Goal: Task Accomplishment & Management: Complete application form

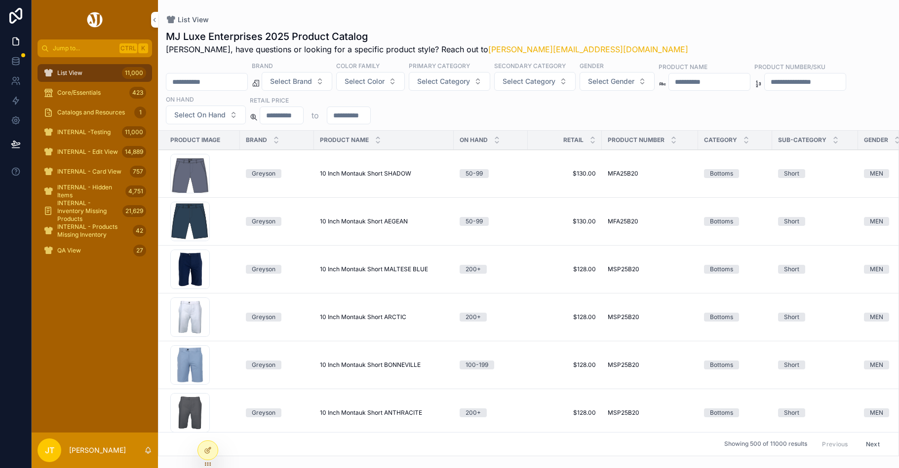
click at [312, 81] on span "Select Brand" at bounding box center [291, 81] width 42 height 10
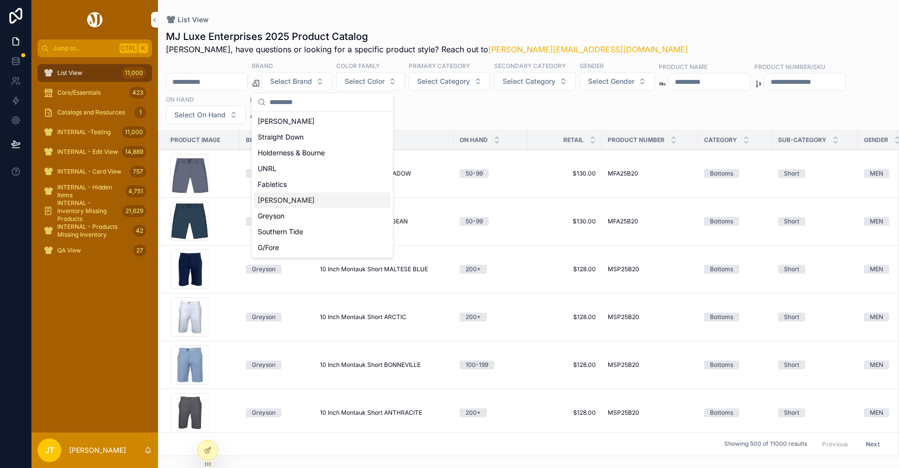
click at [285, 199] on div "[PERSON_NAME]" at bounding box center [322, 200] width 137 height 16
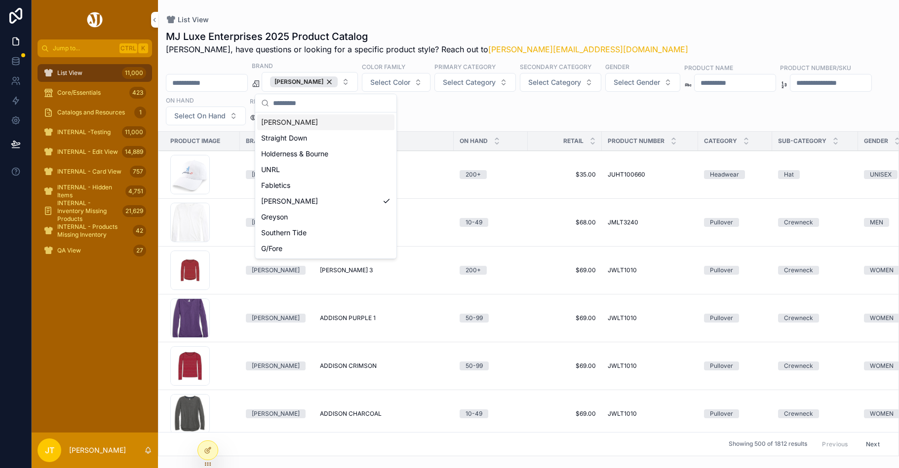
click at [253, 9] on div "List View MJ Luxe Enterprises 2025 Product Catalog [PERSON_NAME], have question…" at bounding box center [528, 228] width 741 height 456
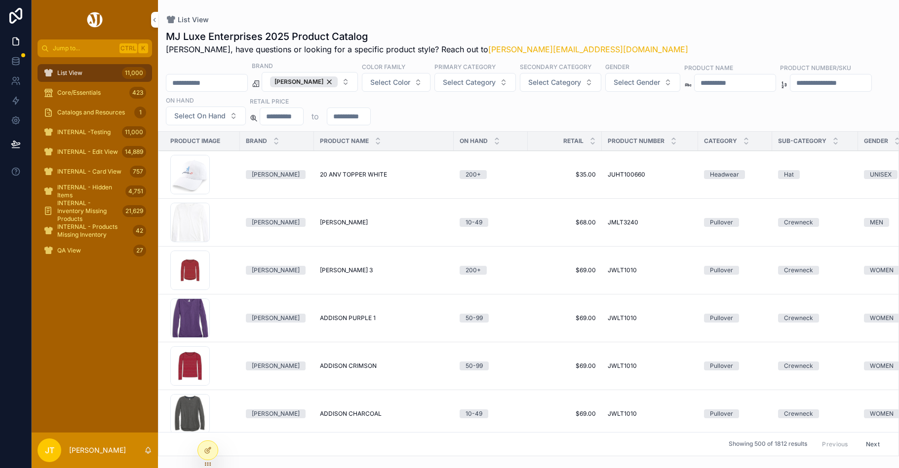
click at [198, 80] on input "scrollable content" at bounding box center [206, 83] width 81 height 14
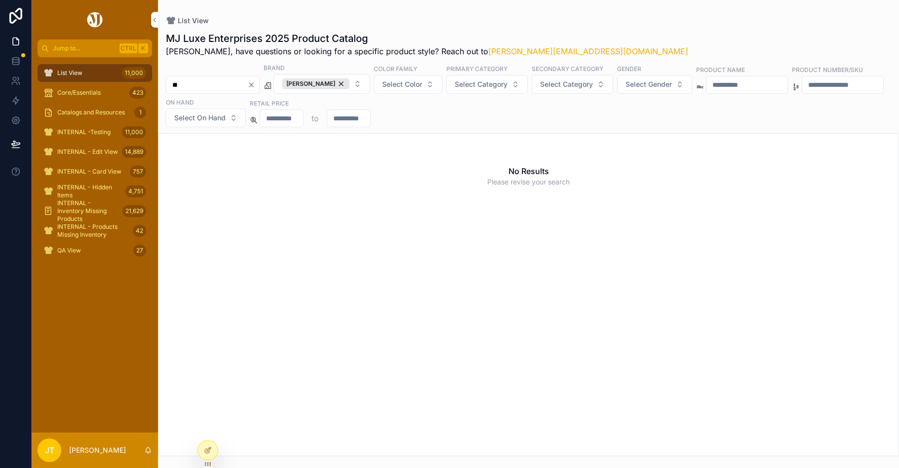
type input "*"
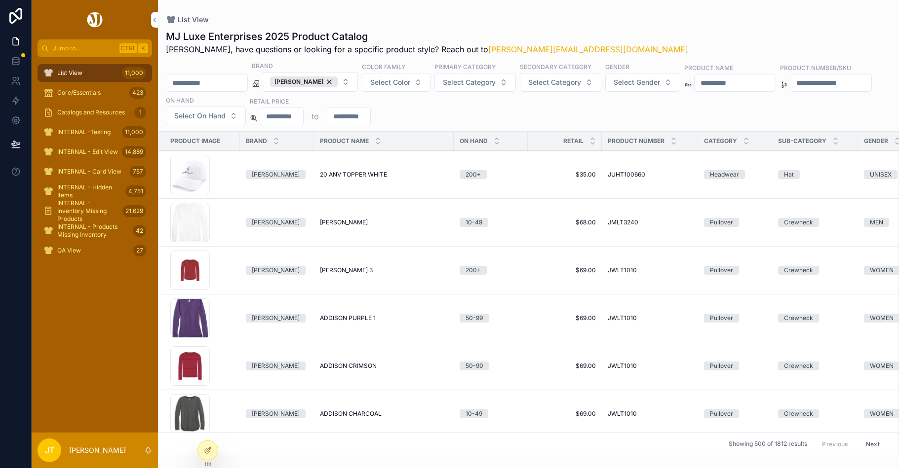
click at [557, 84] on span "Select Category" at bounding box center [554, 82] width 53 height 10
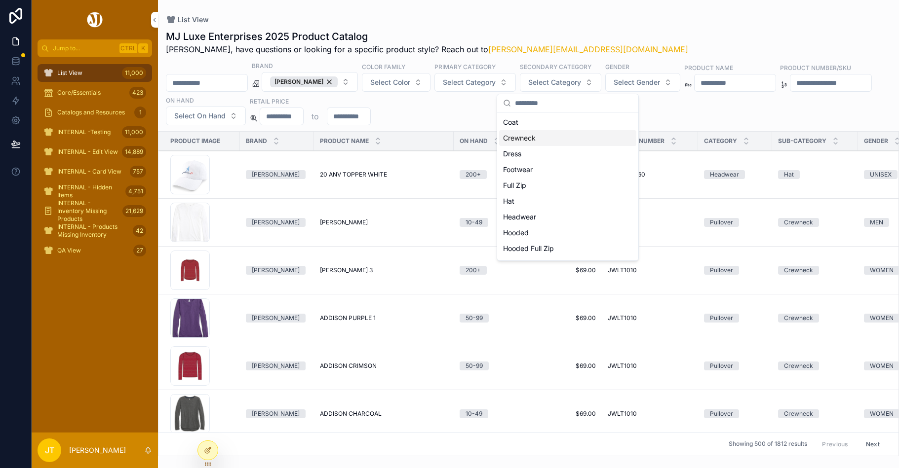
click at [481, 87] on button "Select Category" at bounding box center [474, 82] width 81 height 19
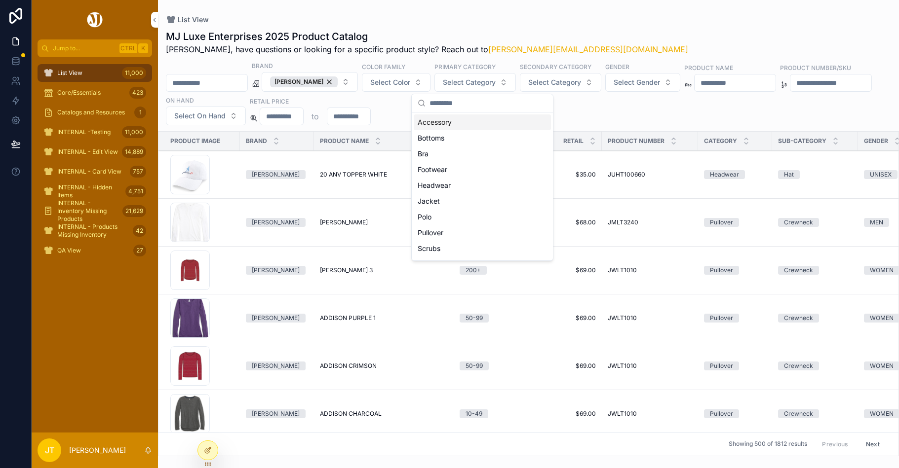
click at [481, 84] on span "Select Category" at bounding box center [469, 82] width 53 height 10
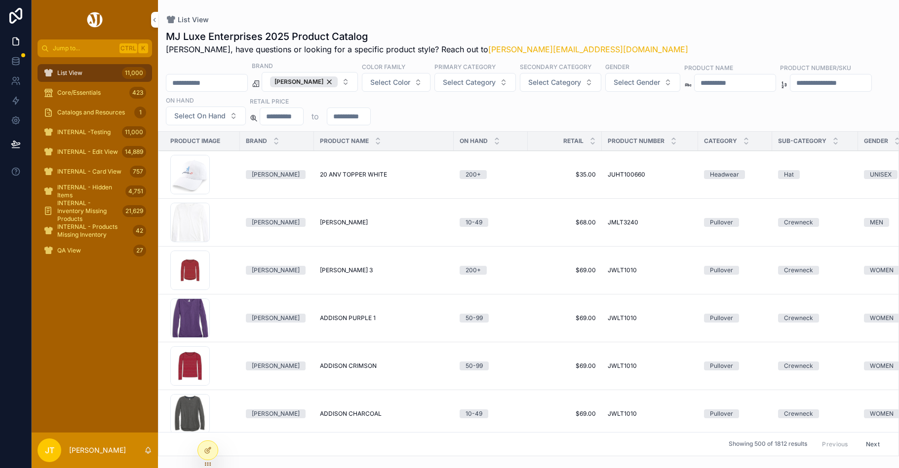
click at [481, 84] on span "Select Category" at bounding box center [469, 82] width 53 height 10
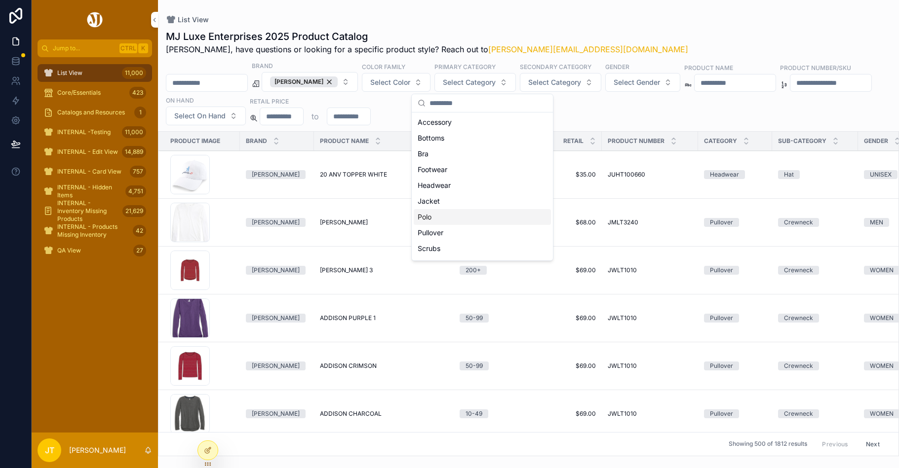
click at [440, 216] on div "Polo" at bounding box center [482, 217] width 137 height 16
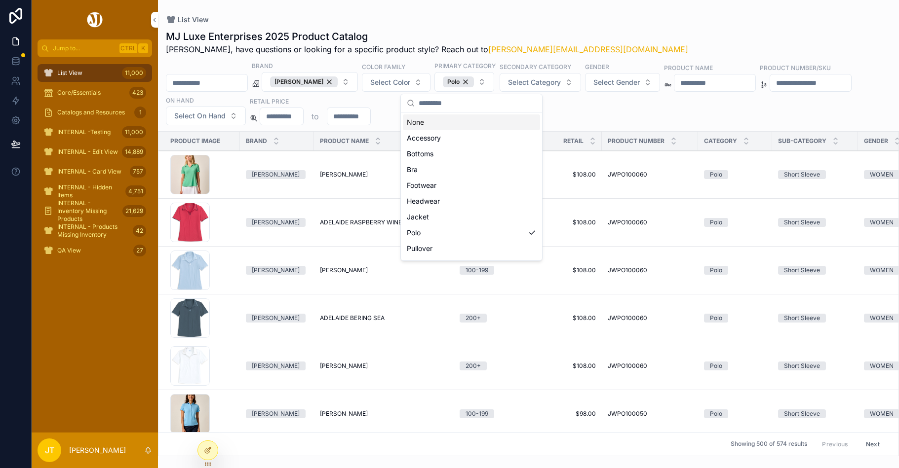
click at [413, 12] on div "List View MJ Luxe Enterprises 2025 Product Catalog [PERSON_NAME], have question…" at bounding box center [528, 228] width 741 height 456
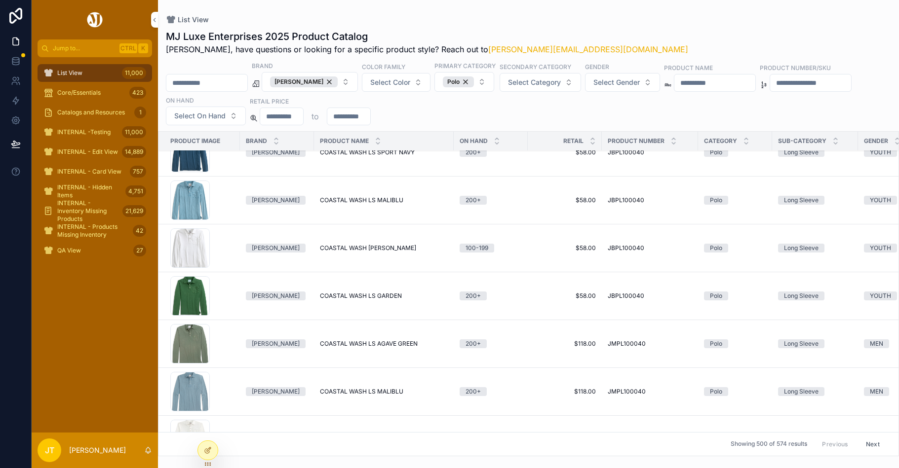
scroll to position [4787, 0]
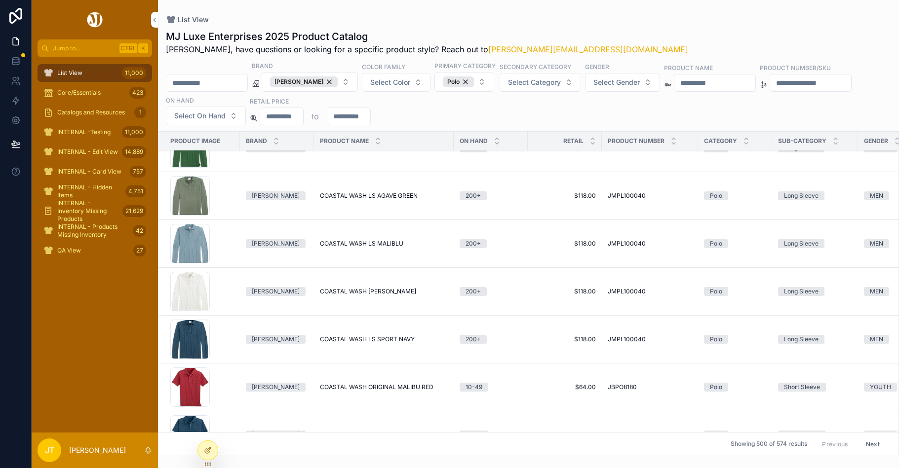
click at [194, 84] on input "scrollable content" at bounding box center [206, 83] width 81 height 14
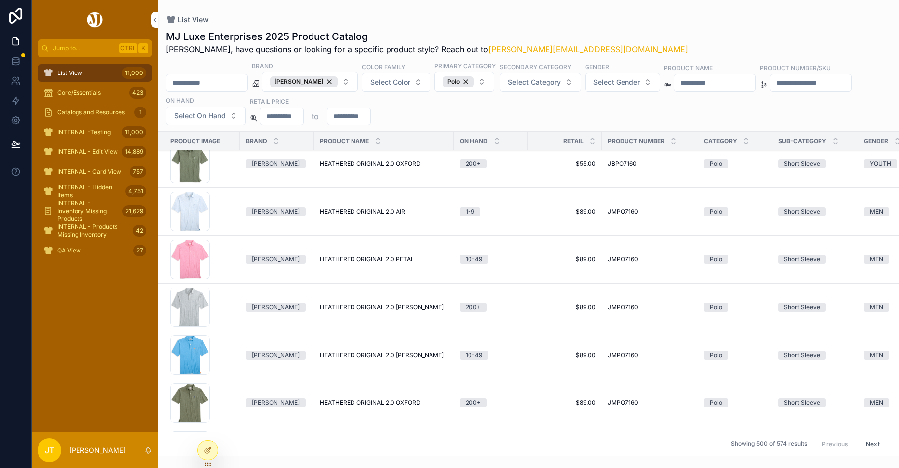
scroll to position [9426, 0]
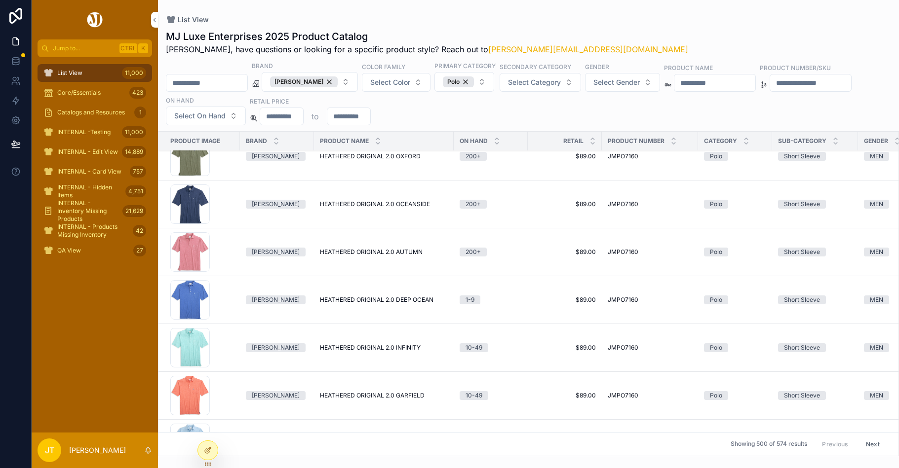
click at [403, 13] on div "List View MJ Luxe Enterprises 2025 Product Catalog [PERSON_NAME], have question…" at bounding box center [528, 228] width 741 height 456
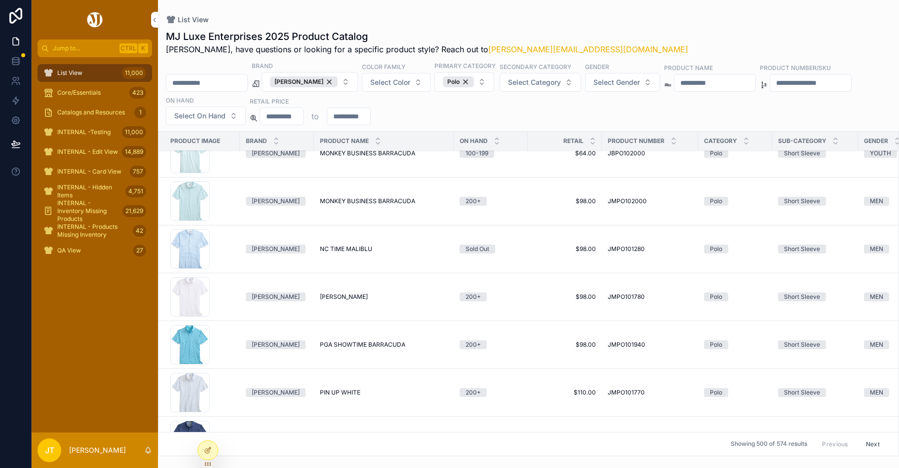
scroll to position [18802, 0]
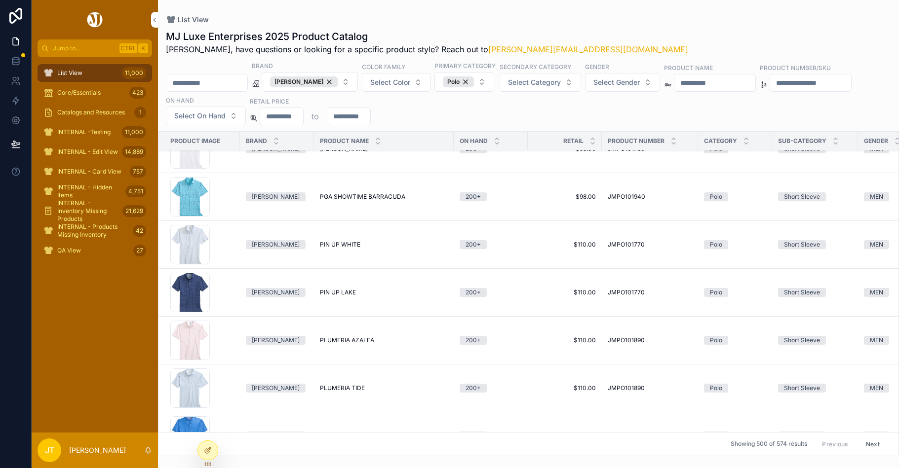
click at [79, 73] on span "List View" at bounding box center [69, 73] width 25 height 8
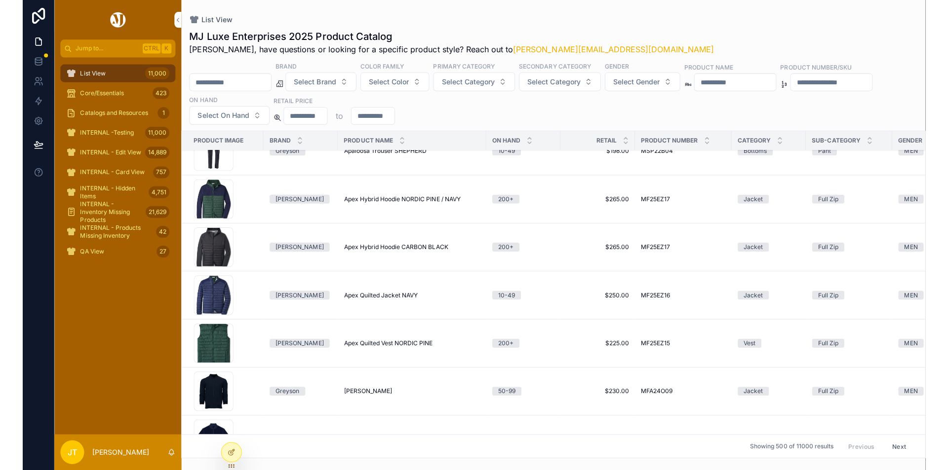
scroll to position [18407, 0]
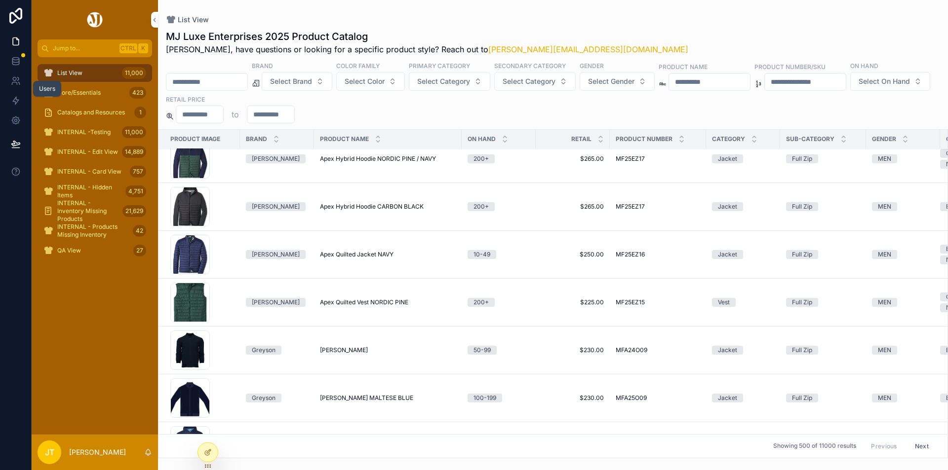
click at [17, 82] on icon at bounding box center [16, 81] width 10 height 10
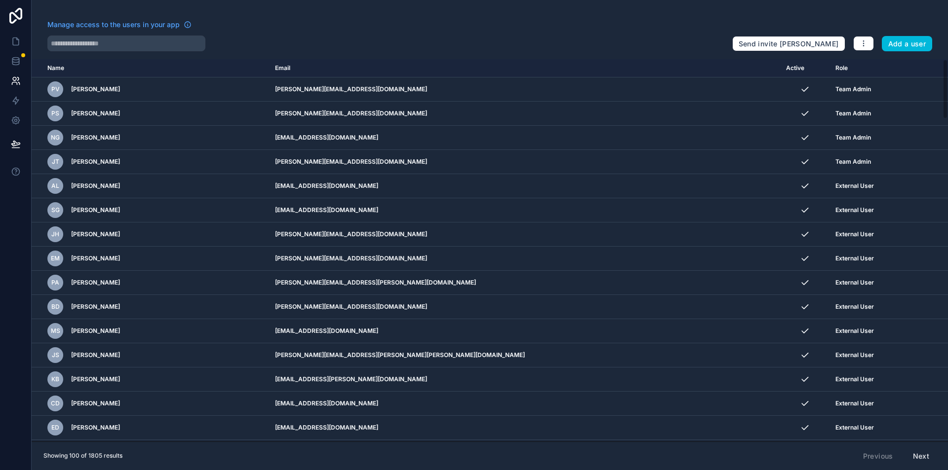
click at [898, 43] on button "Add a user" at bounding box center [906, 44] width 51 height 16
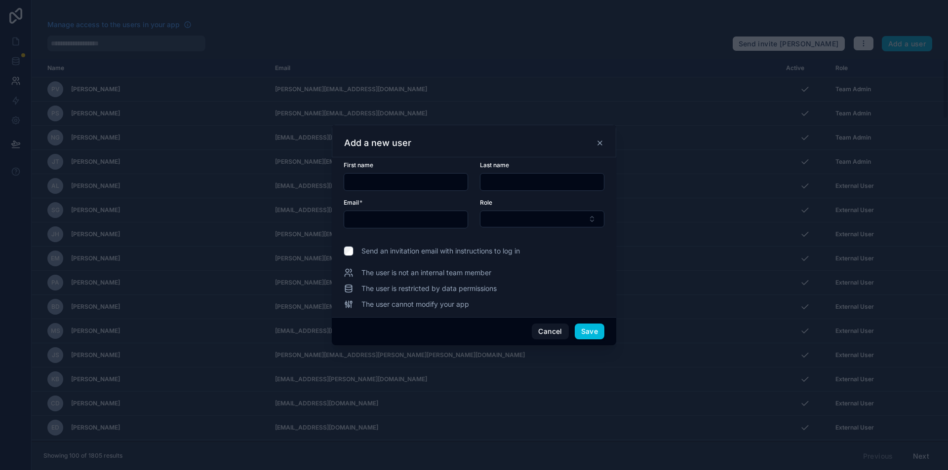
click at [529, 225] on button "Select Button" at bounding box center [542, 219] width 124 height 17
click at [512, 289] on span "External User" at bounding box center [498, 290] width 43 height 10
click at [378, 179] on input "text" at bounding box center [405, 182] width 123 height 14
type input "****"
click at [502, 178] on input "text" at bounding box center [541, 182] width 123 height 14
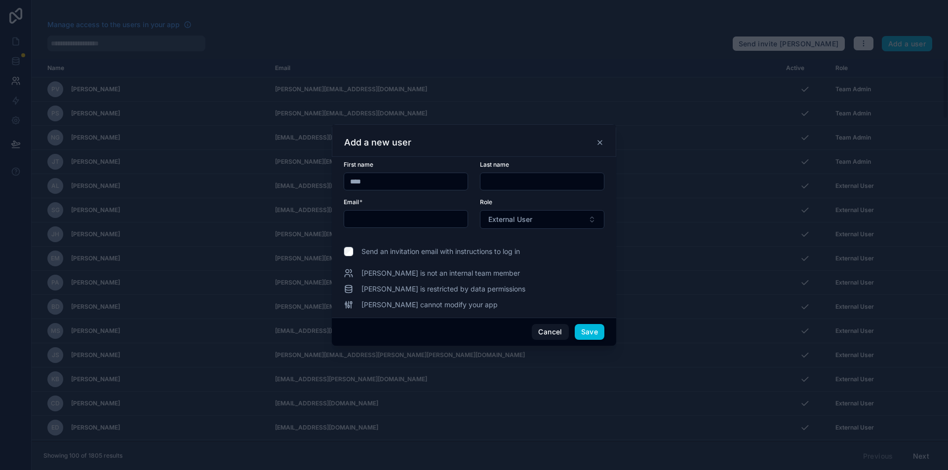
click at [492, 180] on input "text" at bounding box center [541, 182] width 123 height 14
type input "******"
click at [363, 221] on input "text" at bounding box center [405, 219] width 123 height 14
click at [378, 220] on input "text" at bounding box center [405, 219] width 123 height 14
click at [363, 219] on input "text" at bounding box center [405, 219] width 123 height 14
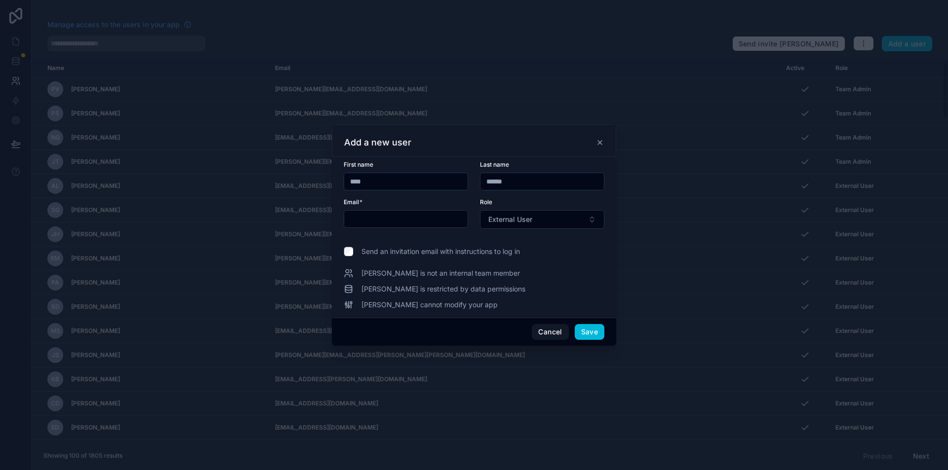
paste input "**********"
drag, startPoint x: 376, startPoint y: 220, endPoint x: 339, endPoint y: 220, distance: 37.0
click at [339, 220] on div "**********" at bounding box center [474, 237] width 284 height 161
type input "**********"
click at [595, 331] on button "Save" at bounding box center [589, 332] width 30 height 16
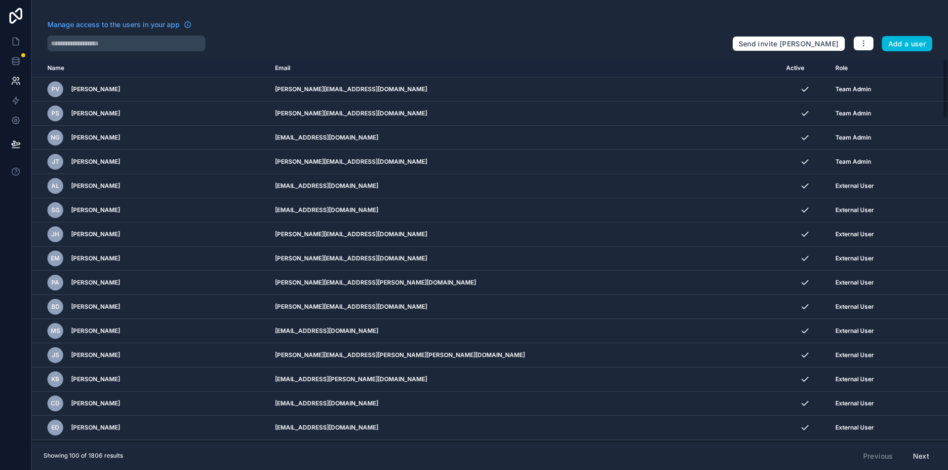
click at [76, 45] on input "text" at bounding box center [126, 44] width 158 height 16
paste input "**********"
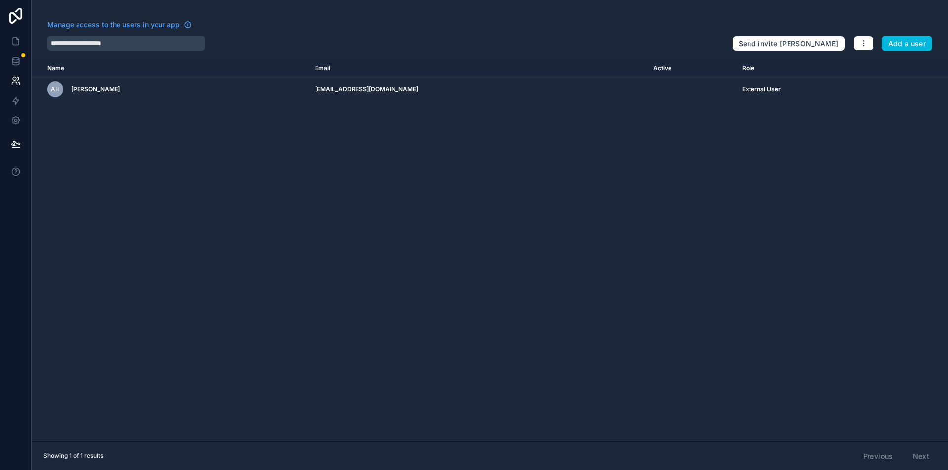
type input "**********"
click at [0, 0] on icon "scrollable content" at bounding box center [0, 0] width 0 height 0
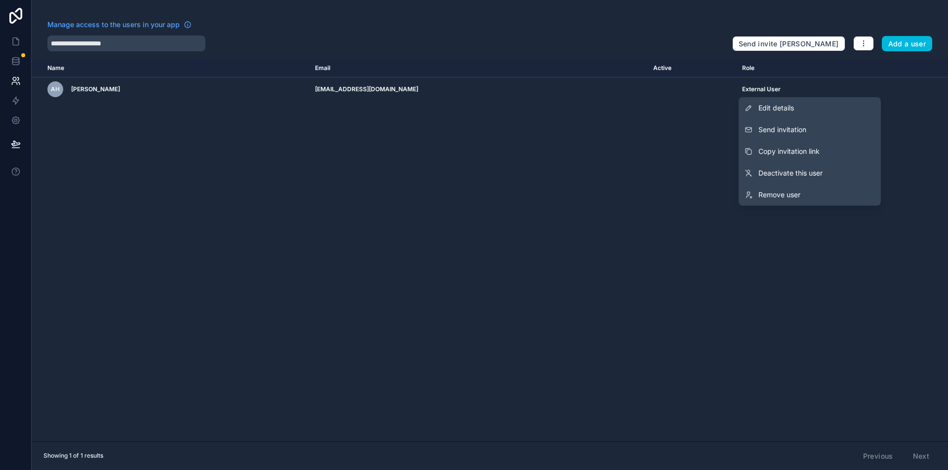
click at [813, 149] on span "Copy invitation link" at bounding box center [788, 152] width 61 height 10
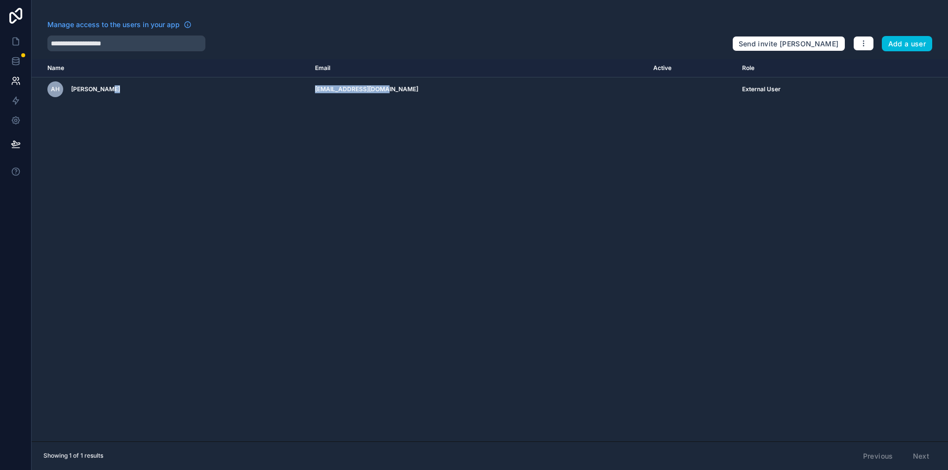
drag, startPoint x: 405, startPoint y: 88, endPoint x: 291, endPoint y: 92, distance: 113.6
click at [291, 92] on tr "AH [PERSON_NAME] [EMAIL_ADDRESS][DOMAIN_NAME] External User" at bounding box center [490, 89] width 916 height 24
copy tr "[EMAIL_ADDRESS][DOMAIN_NAME]"
